Goal: Task Accomplishment & Management: Manage account settings

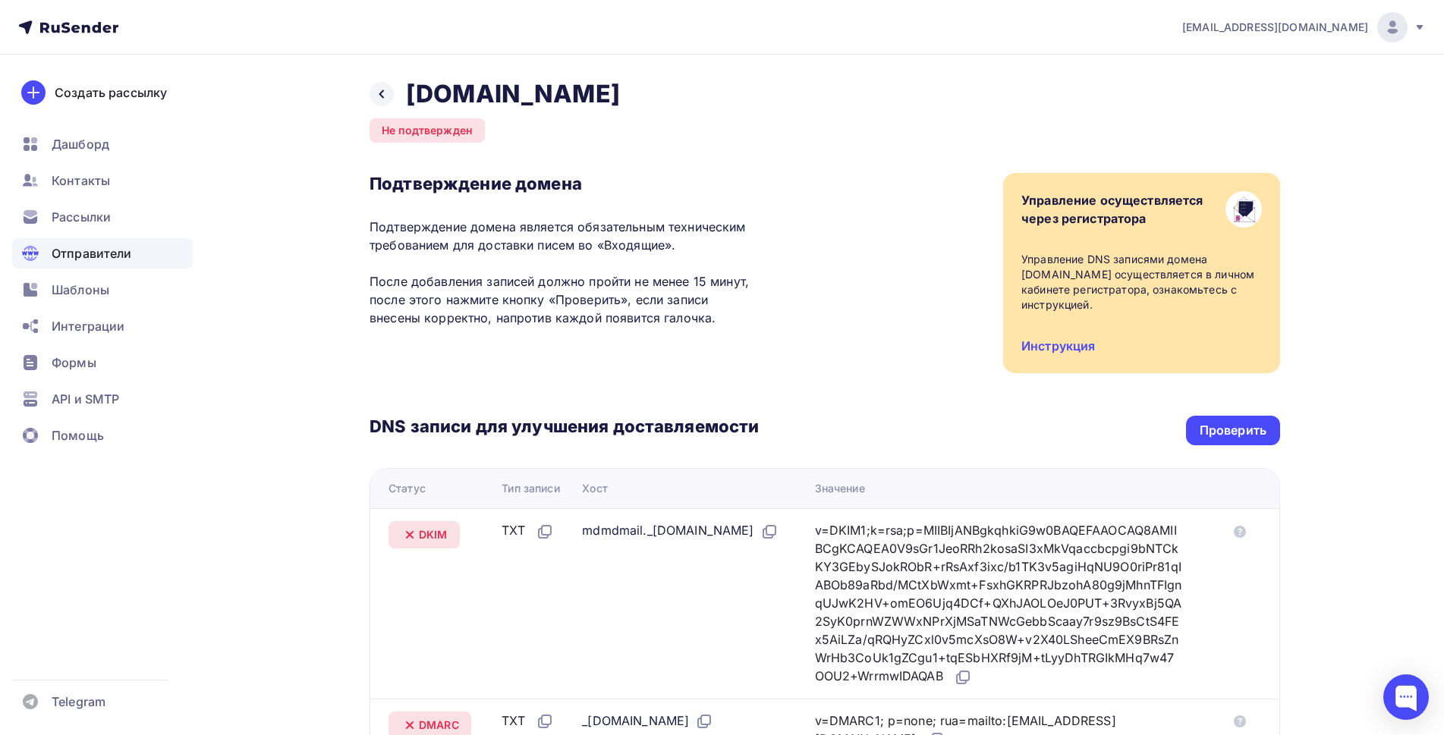
scroll to position [358, 0]
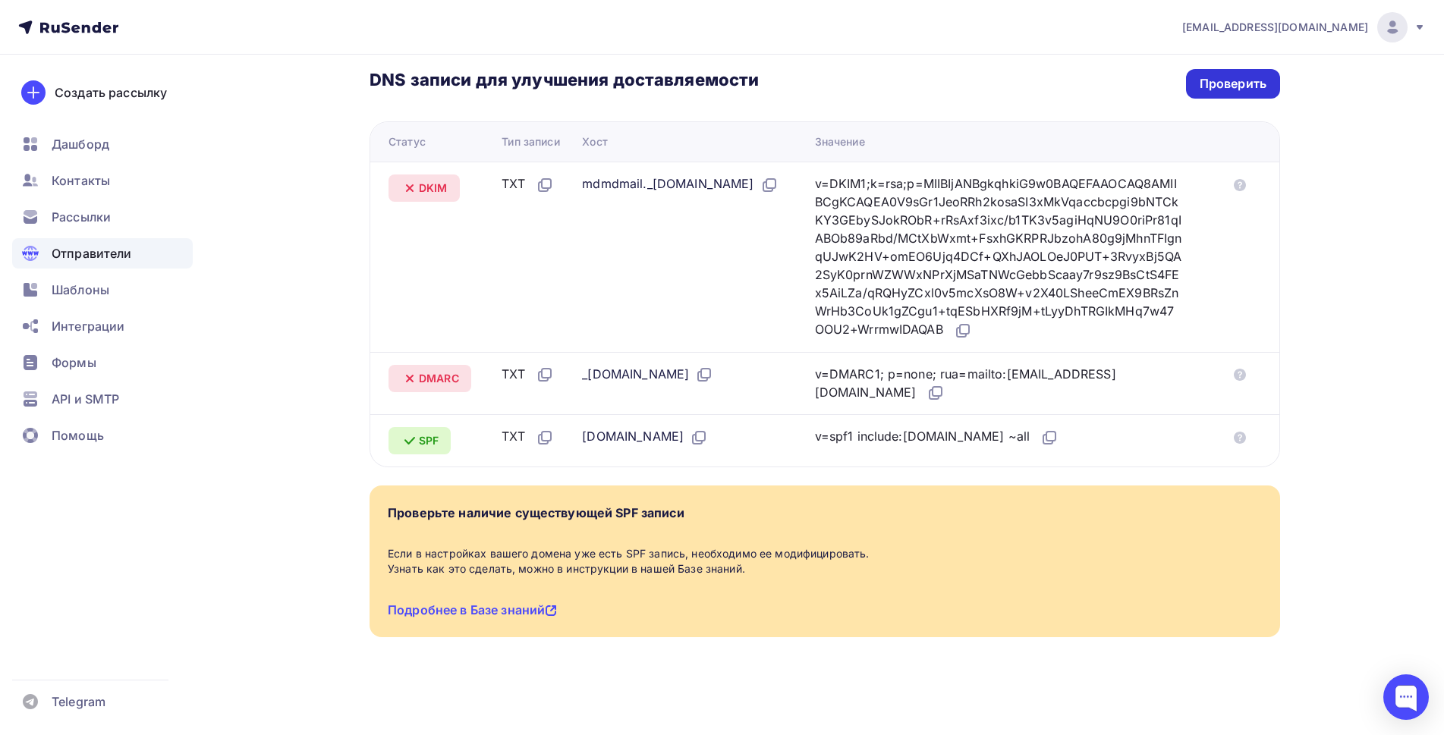
click at [1249, 83] on div "Проверить" at bounding box center [1233, 84] width 94 height 30
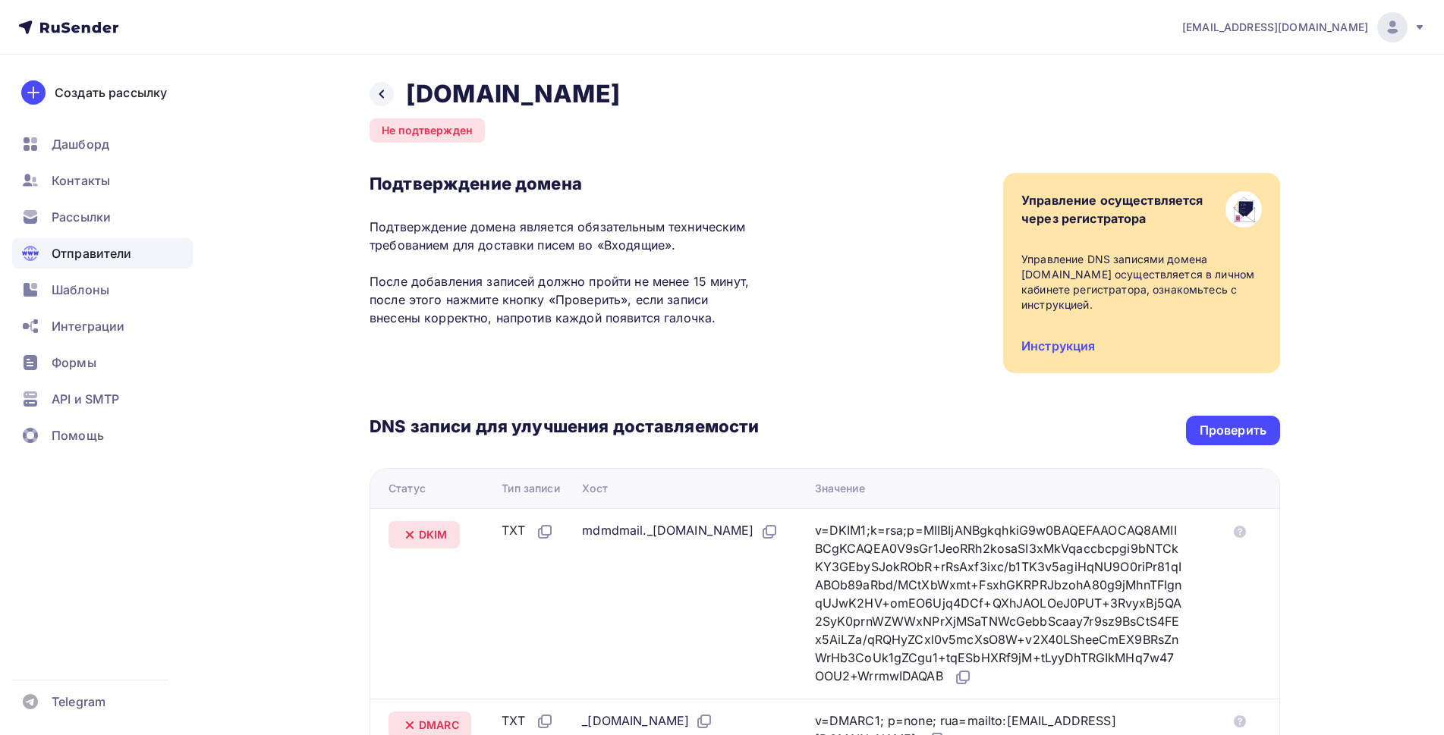
scroll to position [203, 0]
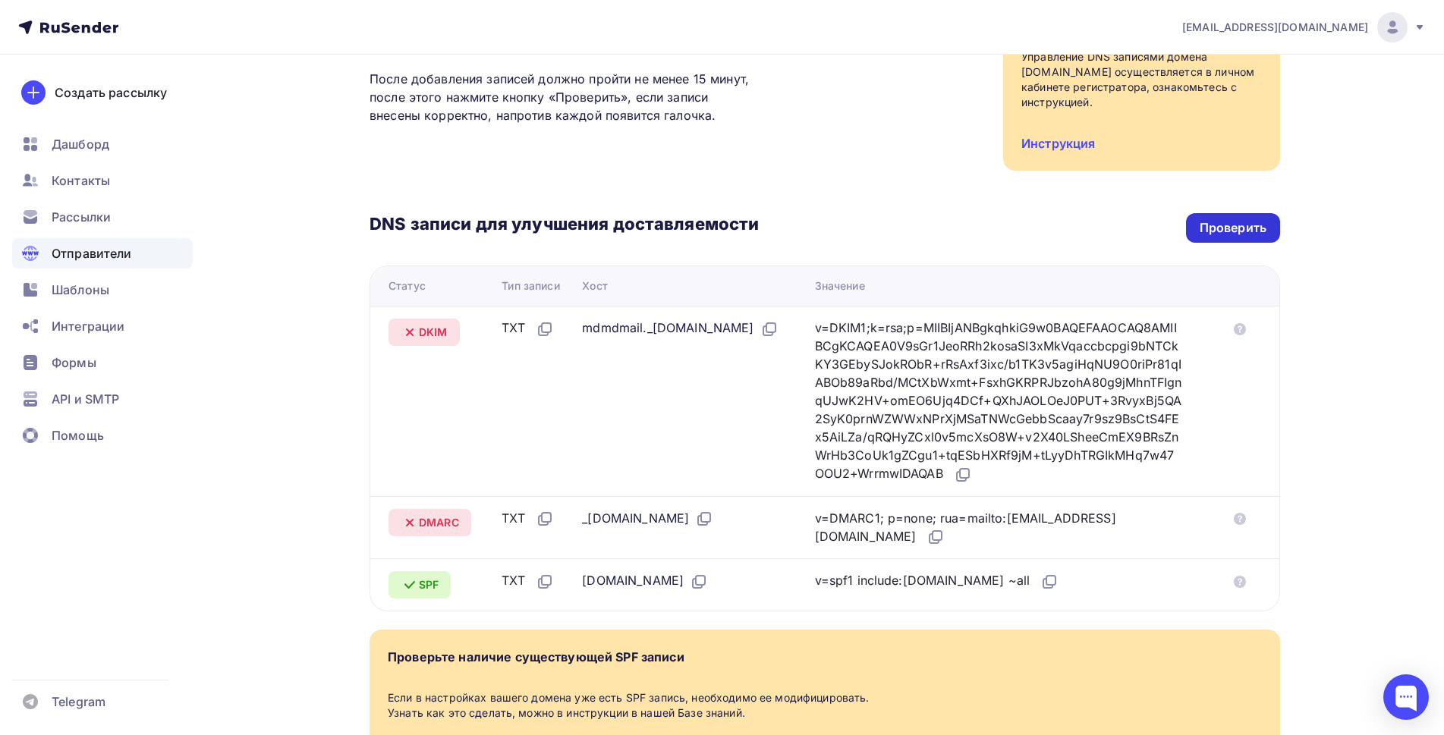
click at [1255, 231] on div "Проверить" at bounding box center [1233, 227] width 67 height 17
